Goal: Task Accomplishment & Management: Use online tool/utility

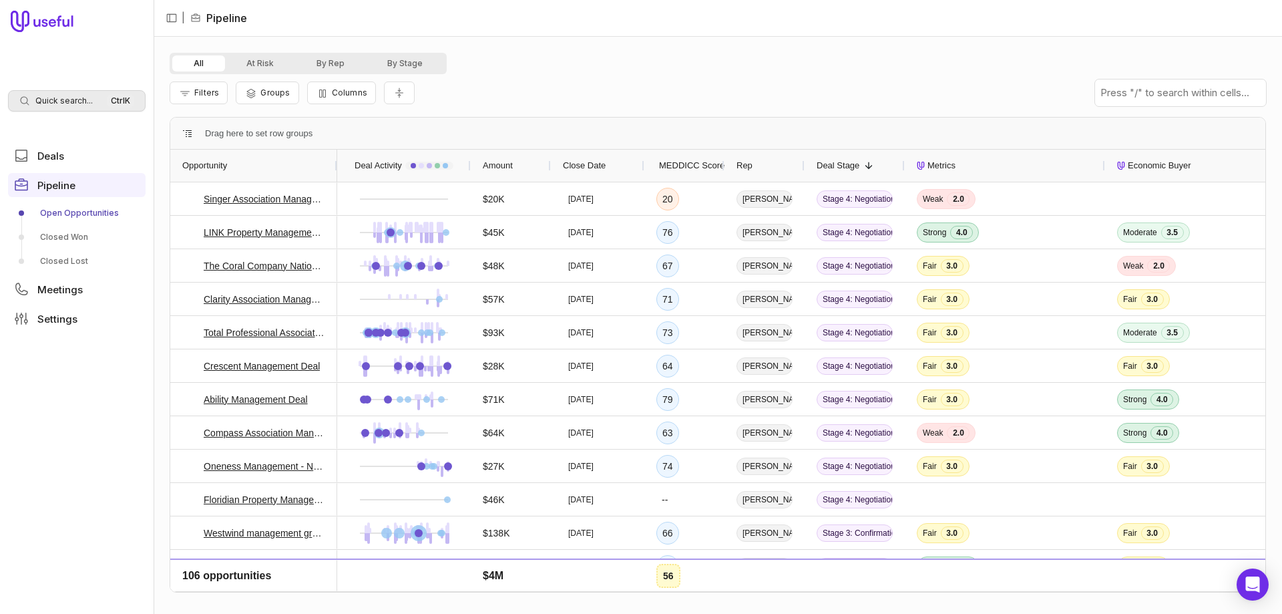
click at [65, 91] on div "Quick search... Ctrl K" at bounding box center [77, 100] width 138 height 21
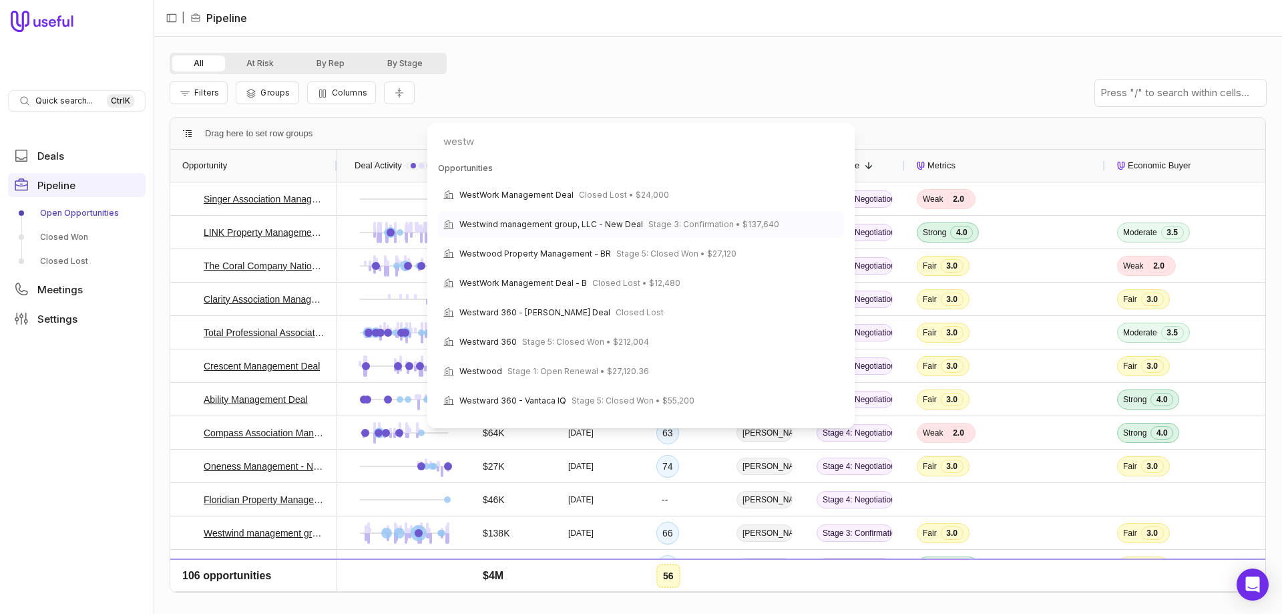
type input "westw"
click at [492, 221] on span "Westwind management group, LLC - New Deal" at bounding box center [551, 224] width 184 height 16
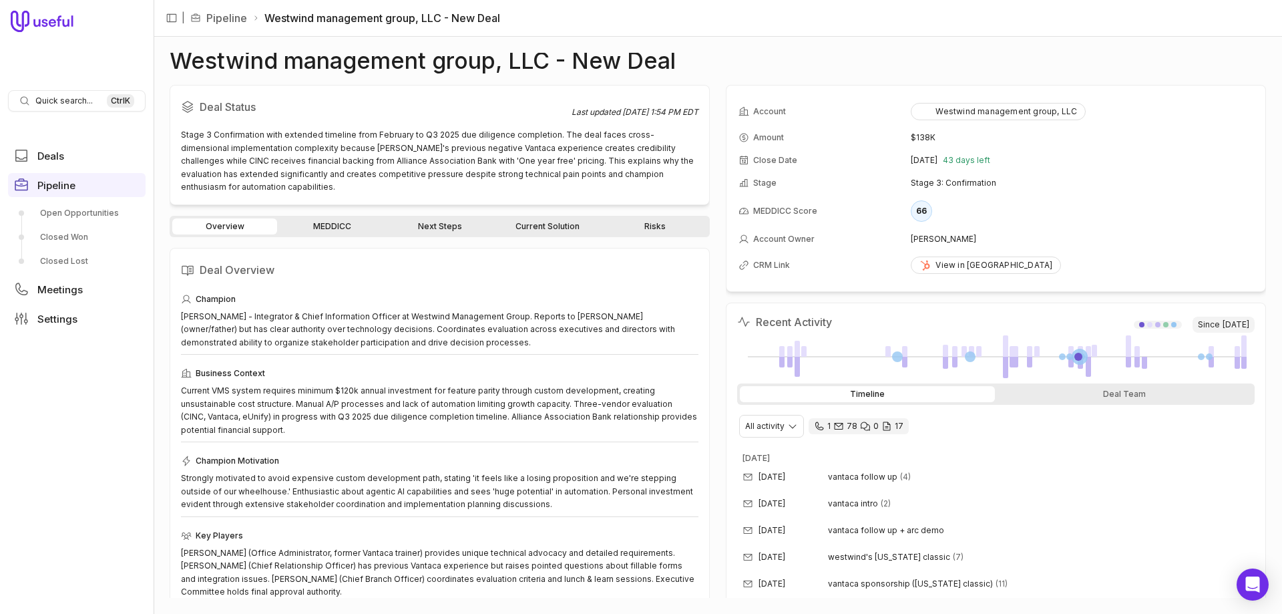
click at [431, 218] on link "Next Steps" at bounding box center [439, 226] width 105 height 16
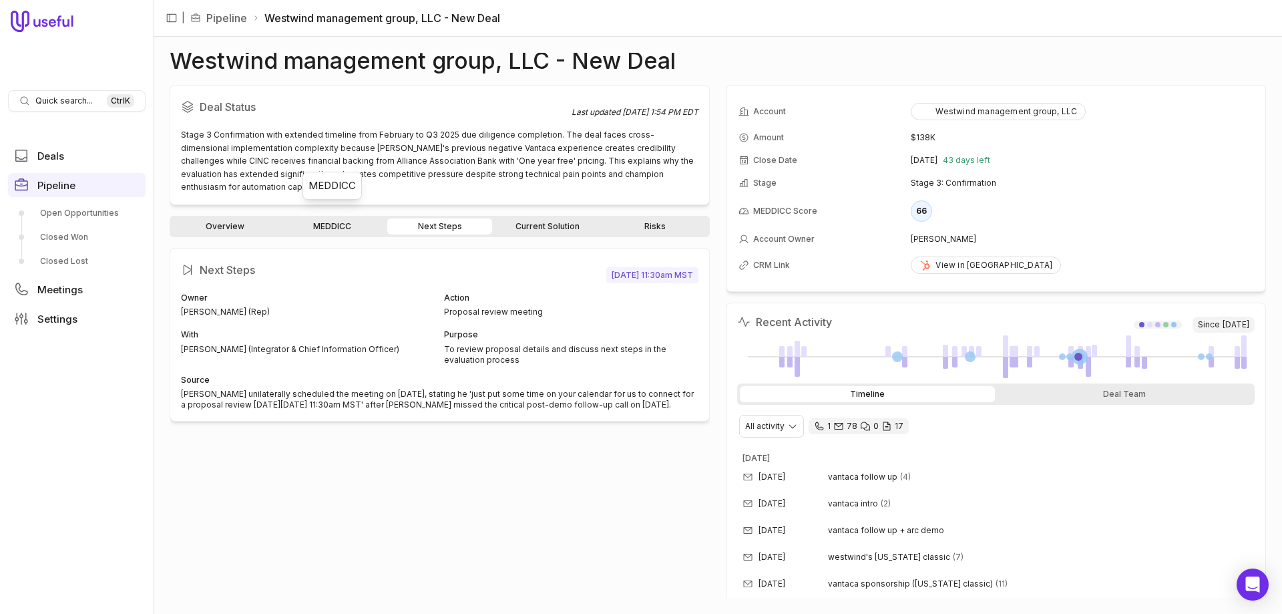
click at [319, 218] on link "MEDDICC" at bounding box center [332, 226] width 105 height 16
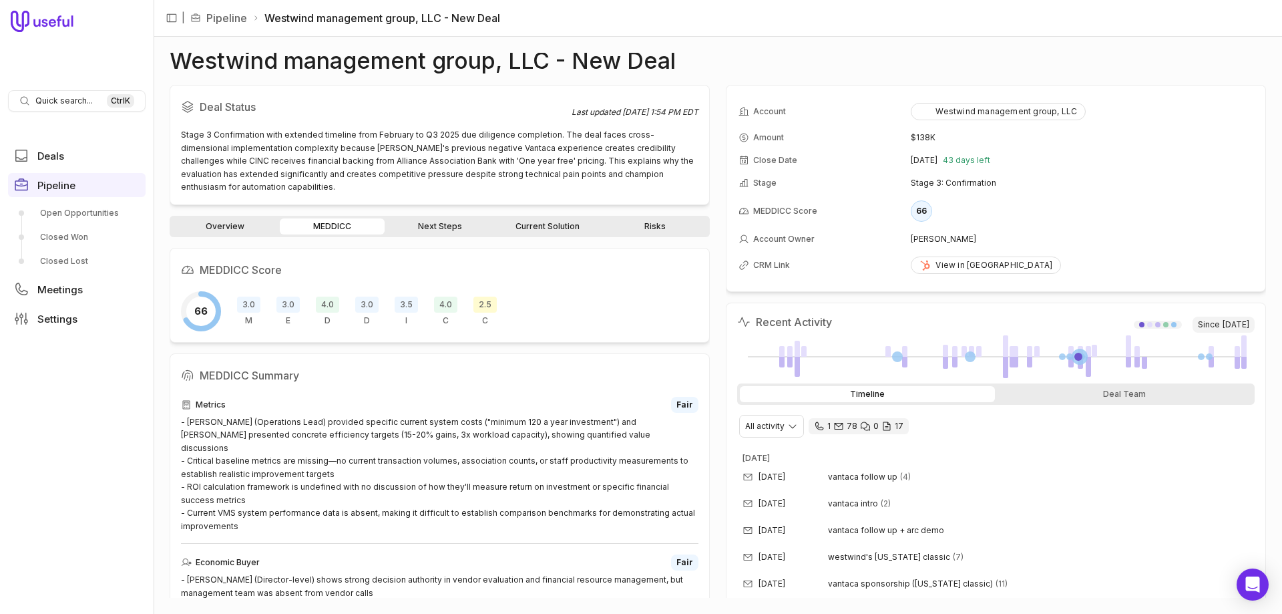
click at [650, 218] on link "Risks" at bounding box center [654, 226] width 105 height 16
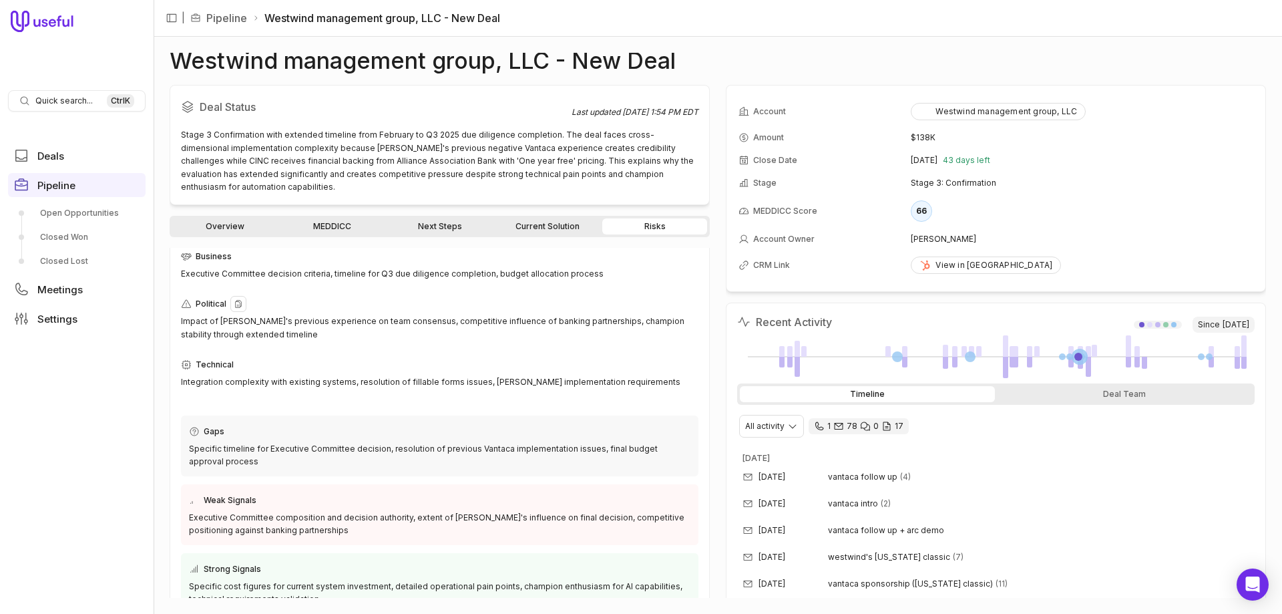
scroll to position [57, 0]
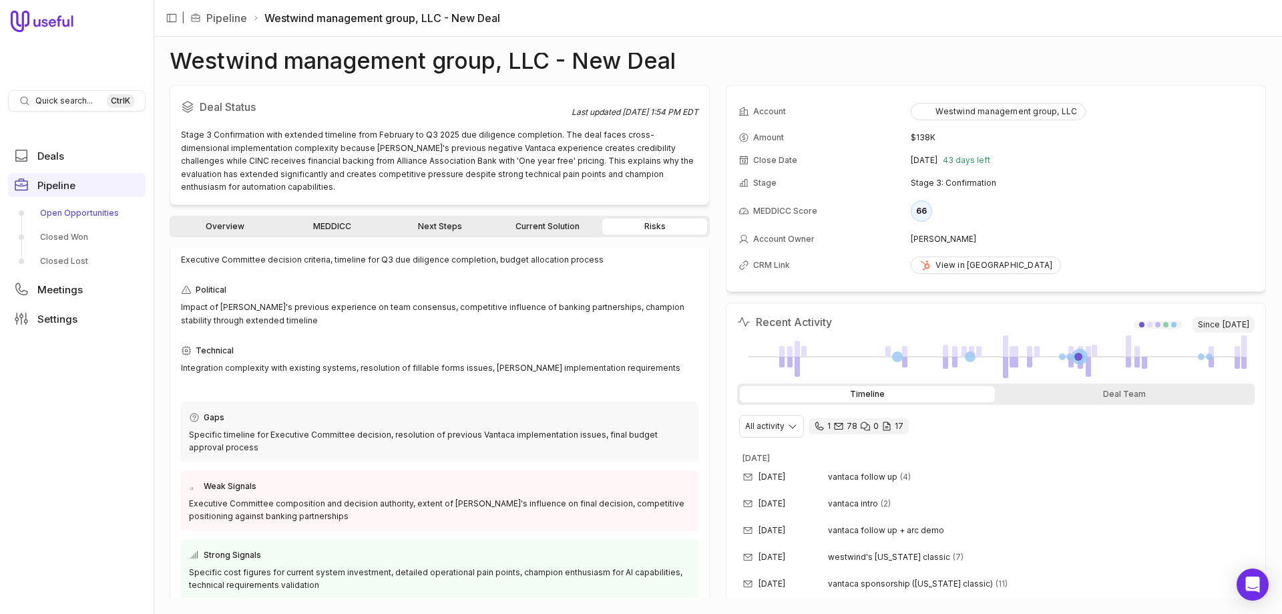
click at [64, 214] on link "Open Opportunities" at bounding box center [77, 212] width 138 height 21
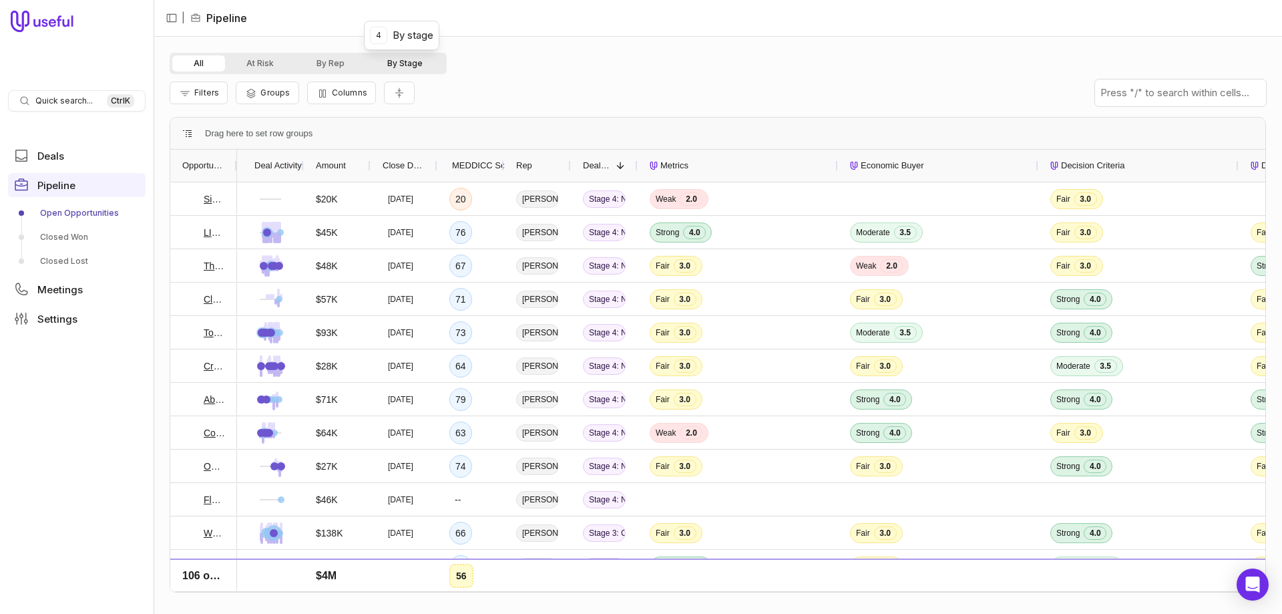
click at [381, 67] on button "By Stage" at bounding box center [405, 63] width 78 height 16
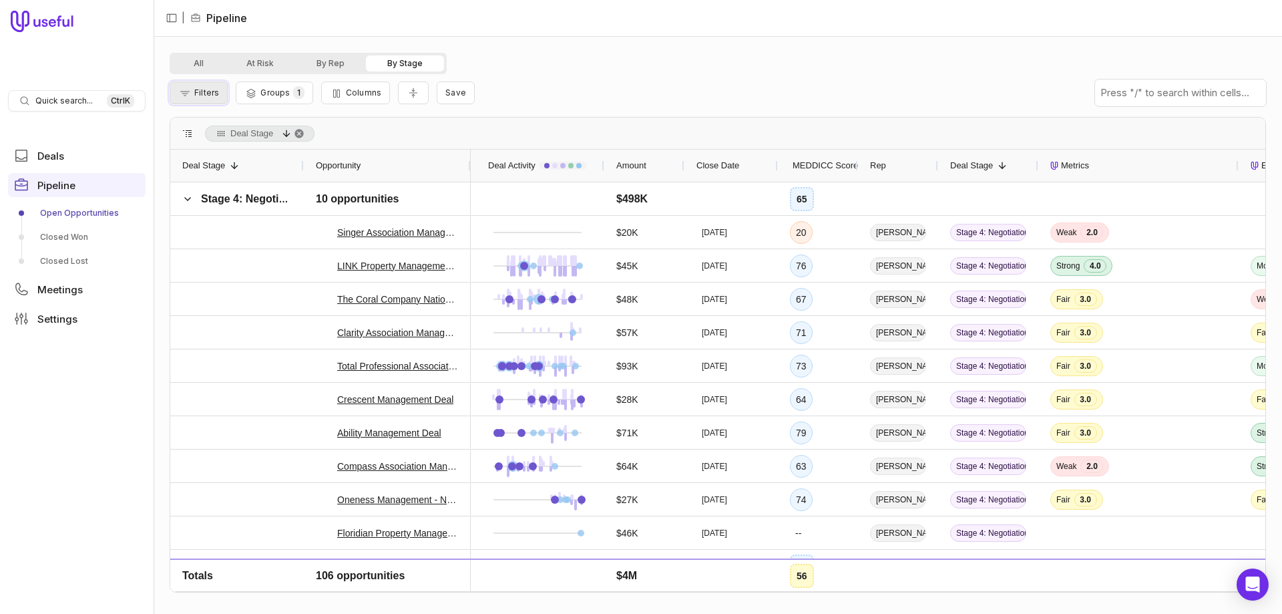
click at [202, 93] on span "Filters" at bounding box center [206, 92] width 25 height 10
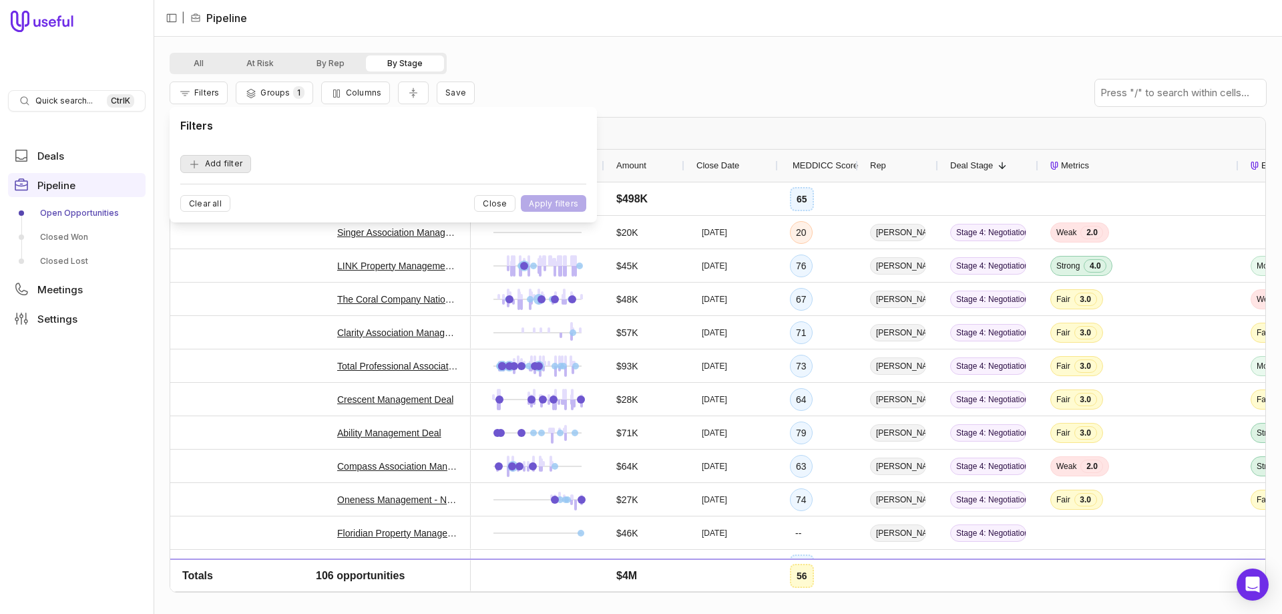
click at [216, 162] on button "Add filter" at bounding box center [215, 164] width 71 height 18
click at [216, 165] on span "Opportunity Name" at bounding box center [231, 164] width 74 height 16
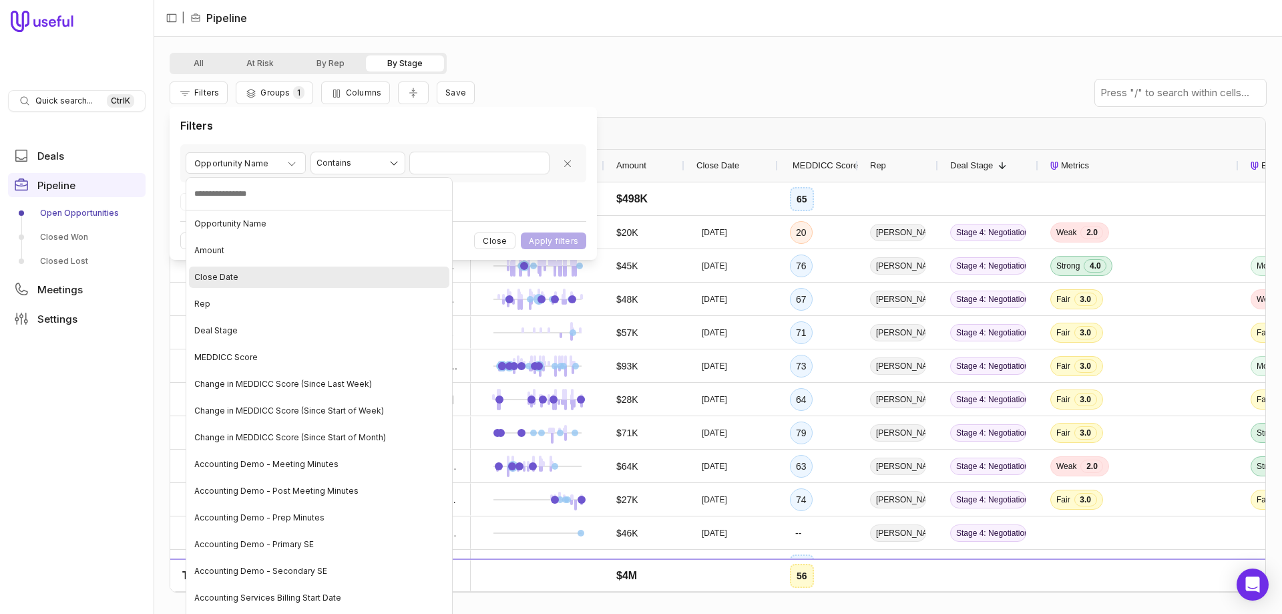
click at [234, 274] on span "Close Date" at bounding box center [216, 277] width 44 height 11
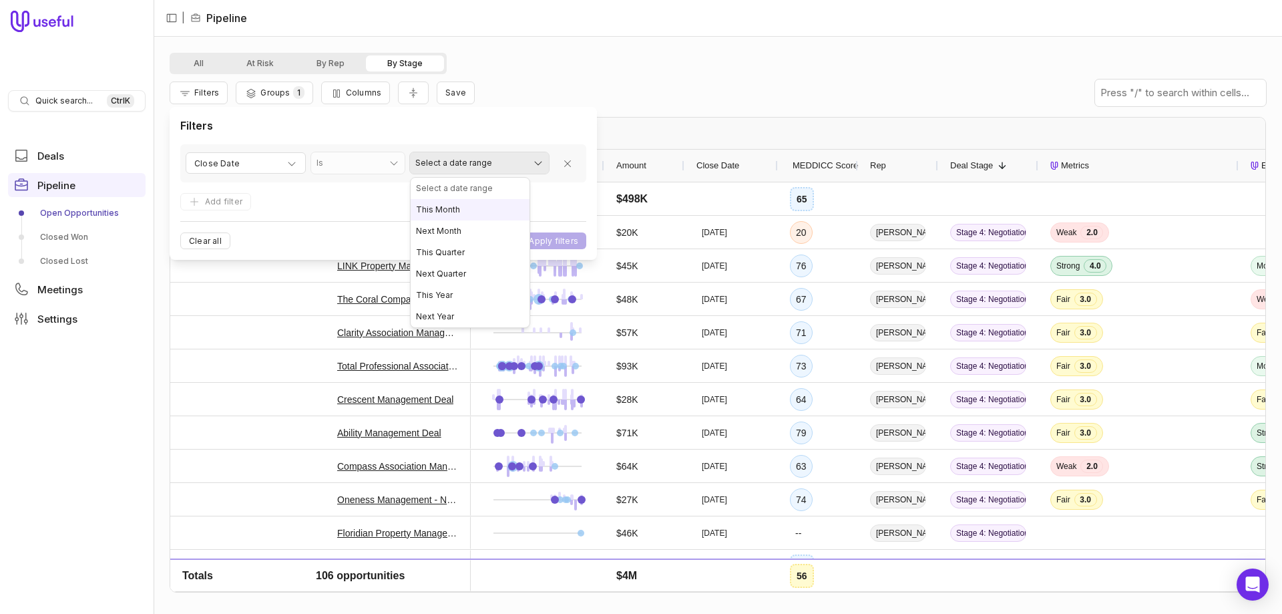
click at [458, 162] on html "Quick search... Ctrl K Deals Pipeline Open Opportunities Closed Won Closed Lost…" at bounding box center [641, 307] width 1282 height 614
select select "**********"
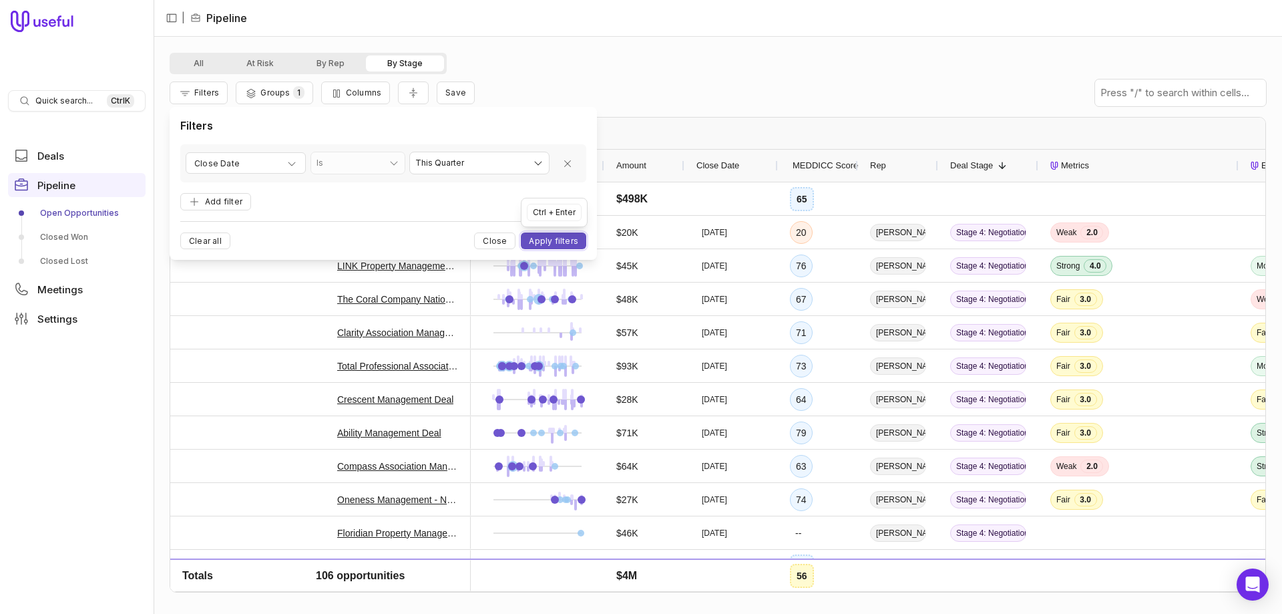
click at [554, 238] on button "Apply filters" at bounding box center [553, 240] width 65 height 17
